Goal: Information Seeking & Learning: Check status

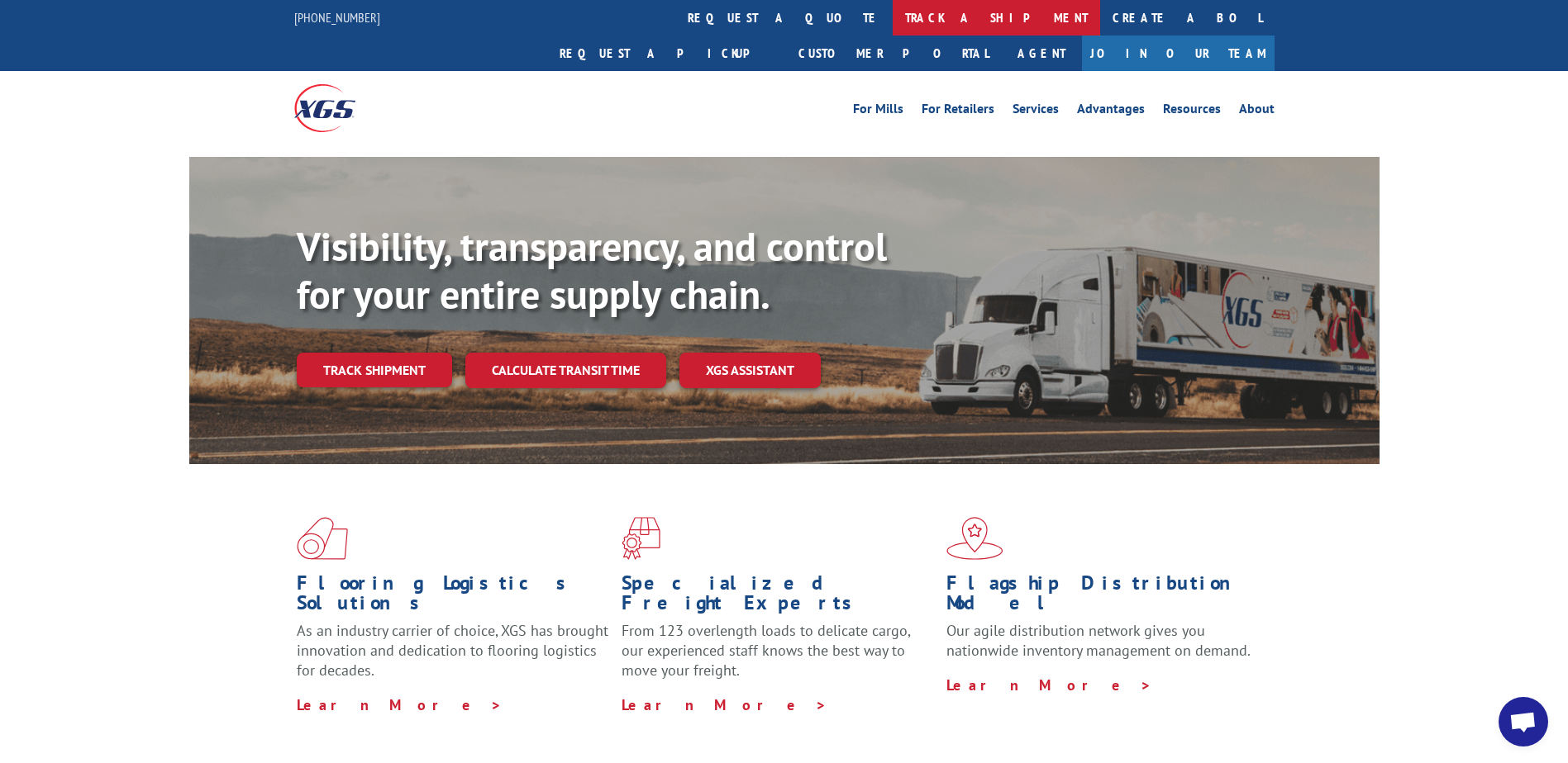
click at [892, 9] on link "track a shipment" at bounding box center [996, 17] width 208 height 36
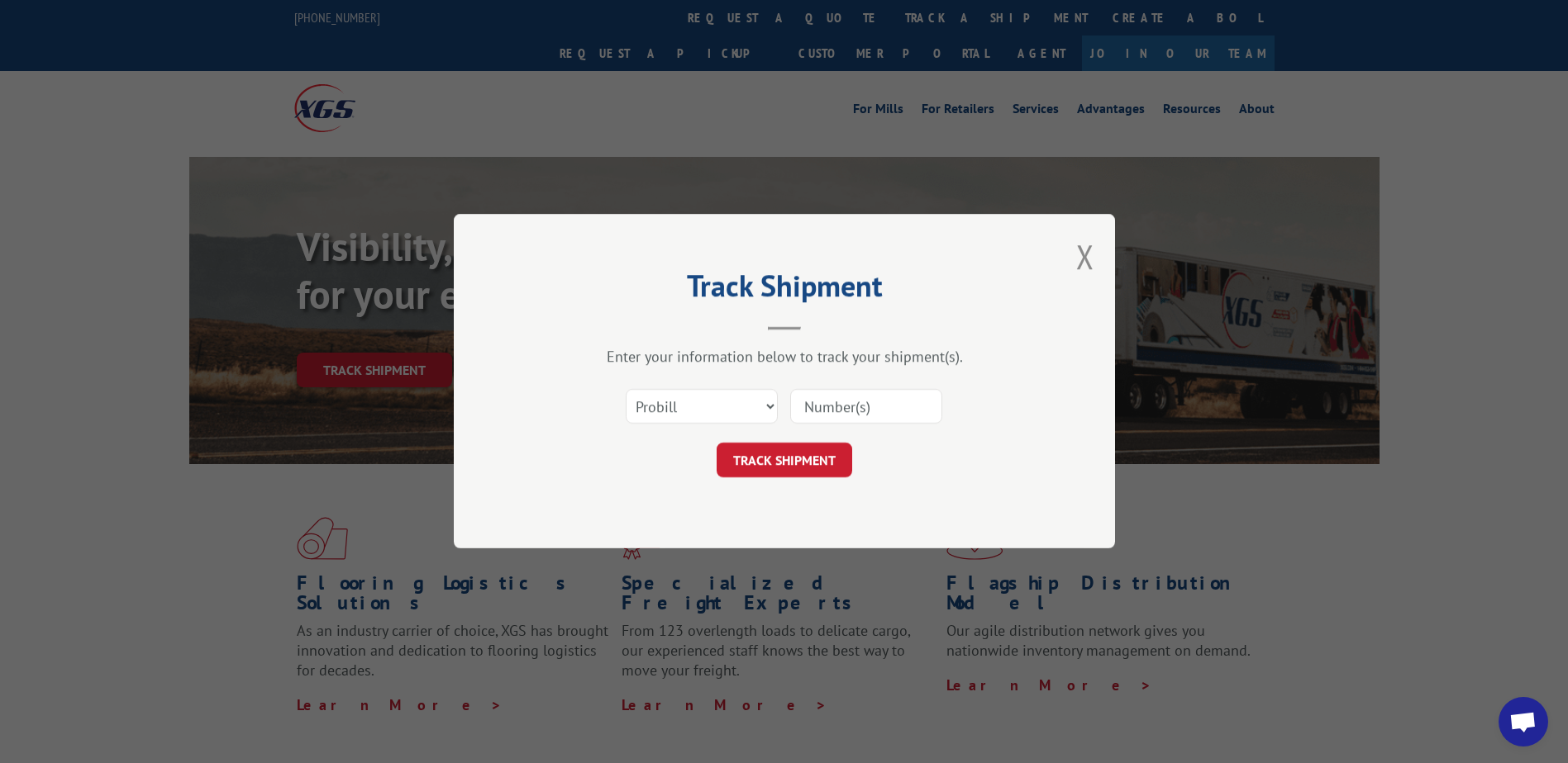
click at [888, 411] on input at bounding box center [866, 407] width 152 height 35
click at [879, 403] on input at bounding box center [866, 407] width 152 height 35
type input "16584581"
click button "TRACK SHIPMENT" at bounding box center [784, 461] width 136 height 35
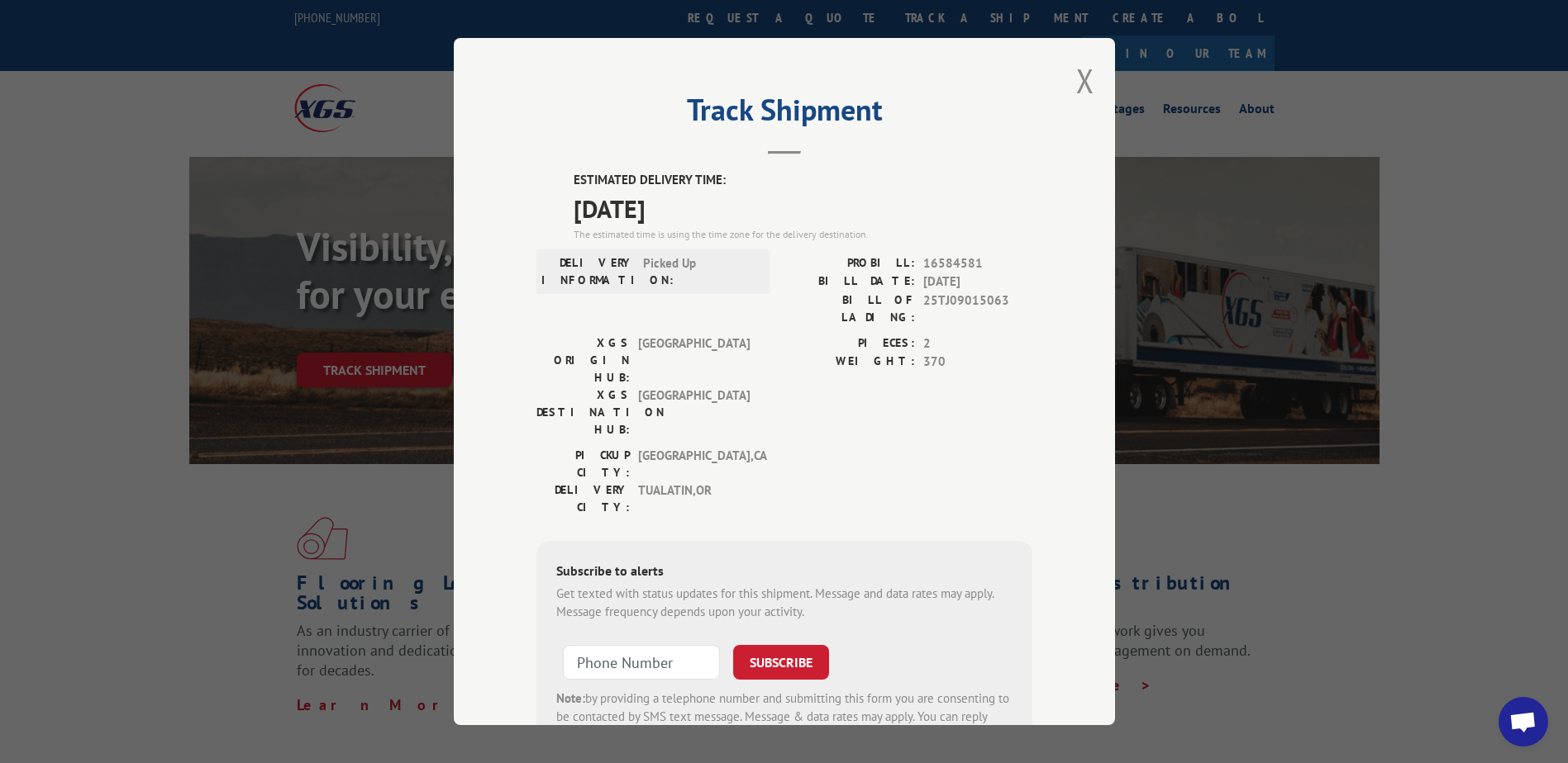
click at [878, 72] on div "Track Shipment ESTIMATED DELIVERY TIME: 09/11/2025 The estimated time is using …" at bounding box center [784, 382] width 661 height 687
click at [1076, 75] on button "Close modal" at bounding box center [1084, 81] width 18 height 44
